Goal: Task Accomplishment & Management: Use online tool/utility

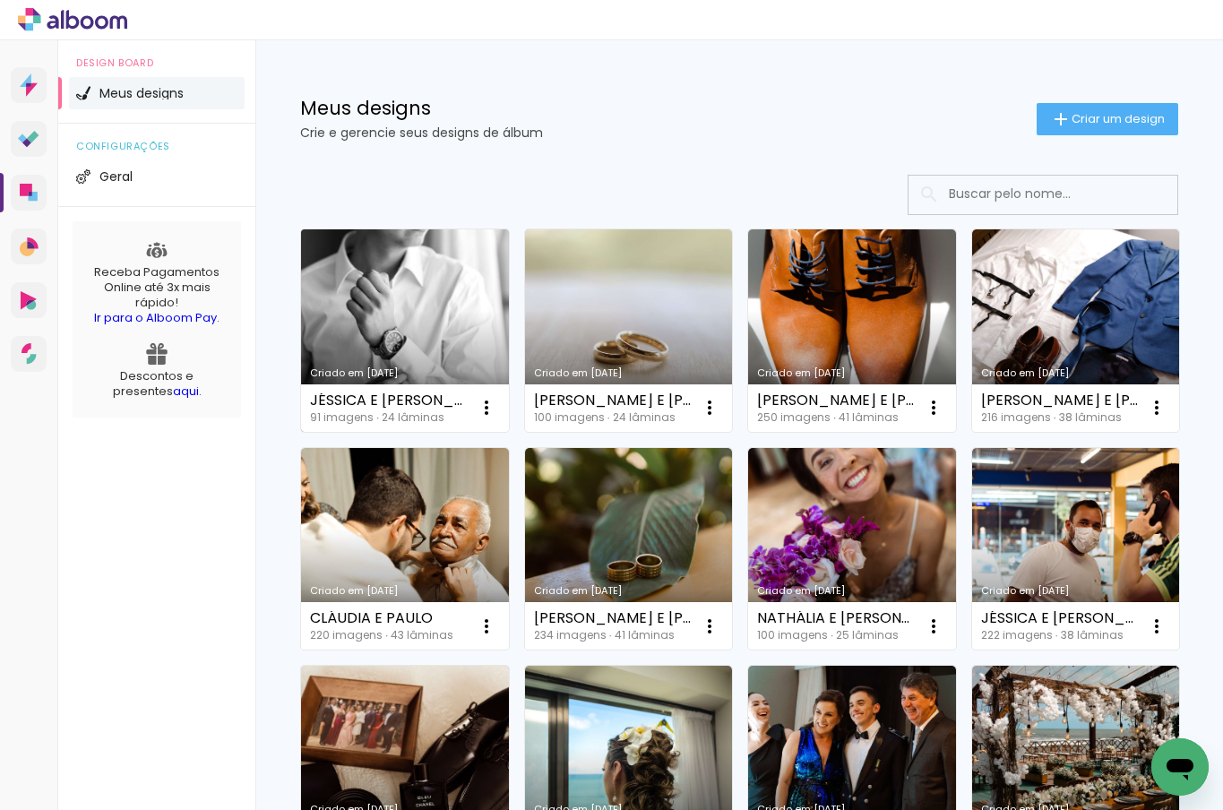
click at [358, 340] on link "Criado em [DATE]" at bounding box center [405, 330] width 208 height 203
